Goal: Transaction & Acquisition: Purchase product/service

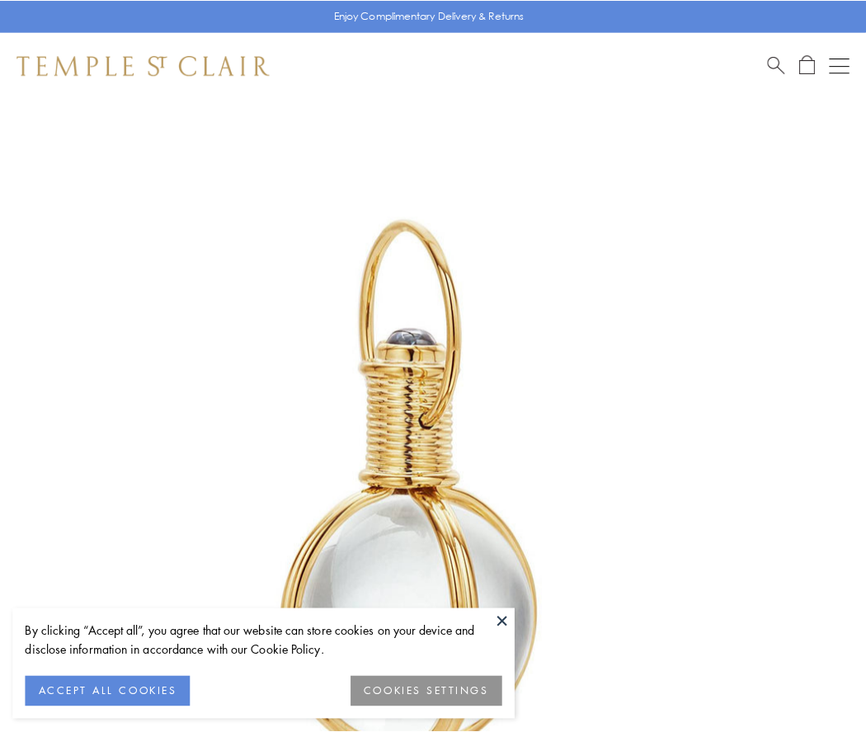
scroll to position [430, 0]
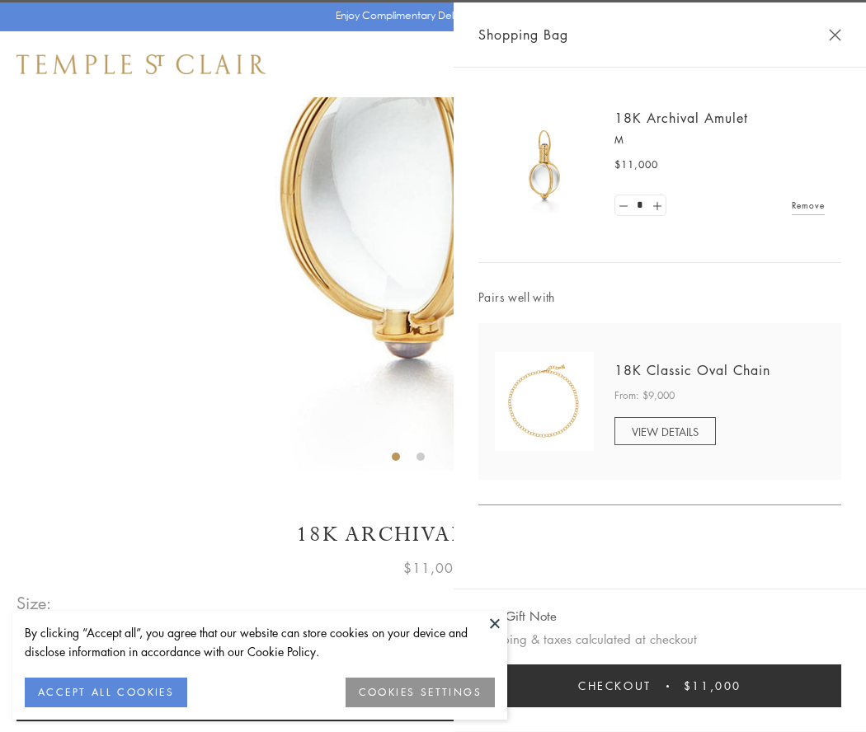
click at [660, 686] on button "Checkout $11,000" at bounding box center [659, 686] width 363 height 43
